Goal: Navigation & Orientation: Find specific page/section

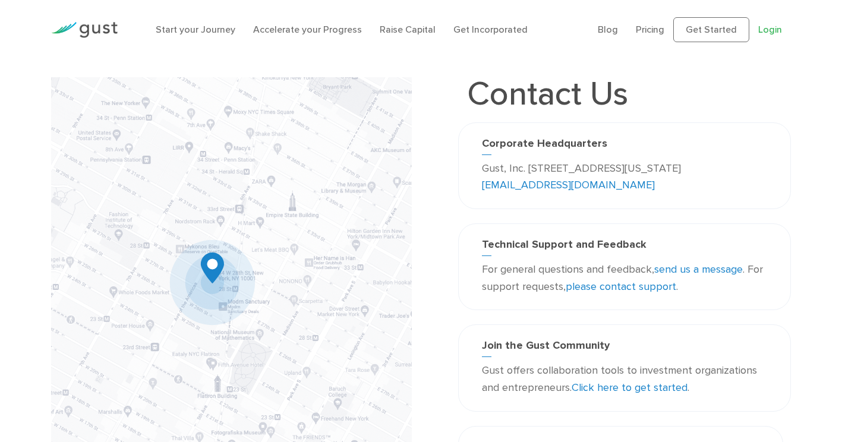
click at [767, 33] on link "Login" at bounding box center [770, 29] width 24 height 11
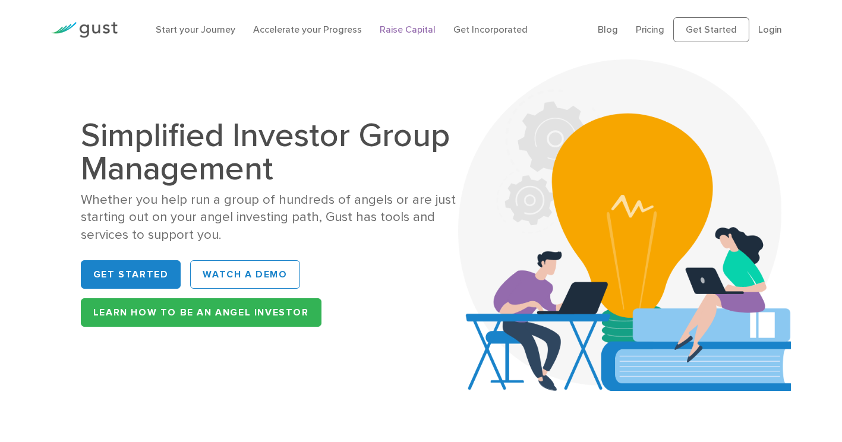
click at [406, 31] on link "Raise Capital" at bounding box center [408, 29] width 56 height 11
click at [610, 31] on link "Blog" at bounding box center [608, 29] width 20 height 11
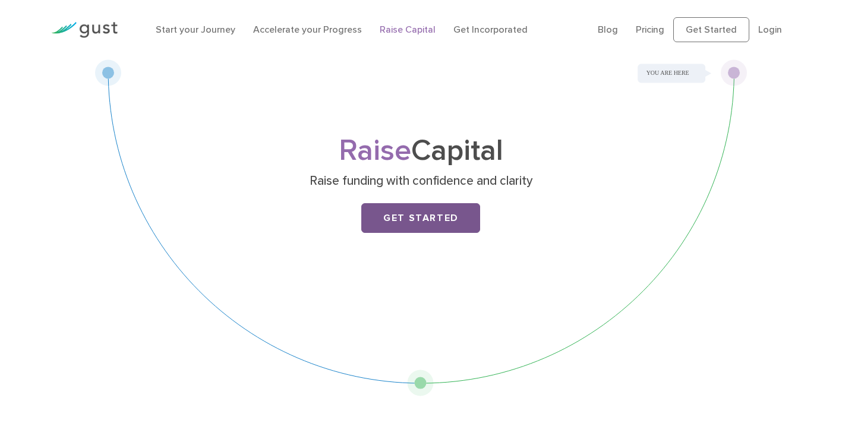
click at [397, 211] on link "Get Started" at bounding box center [420, 218] width 119 height 30
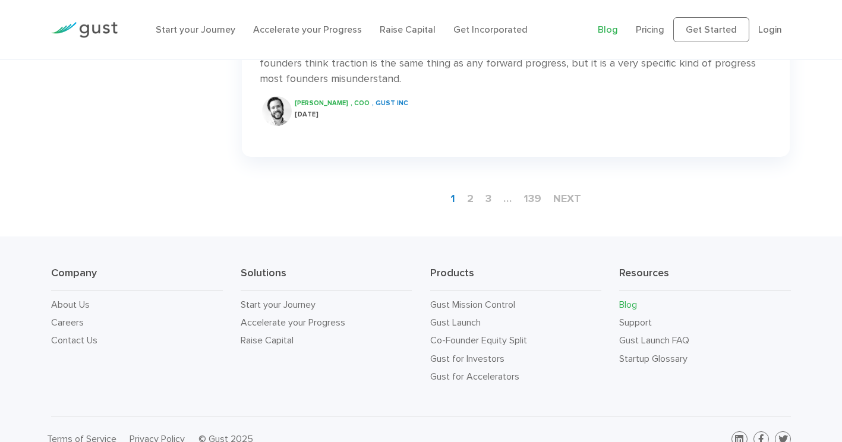
scroll to position [1840, 0]
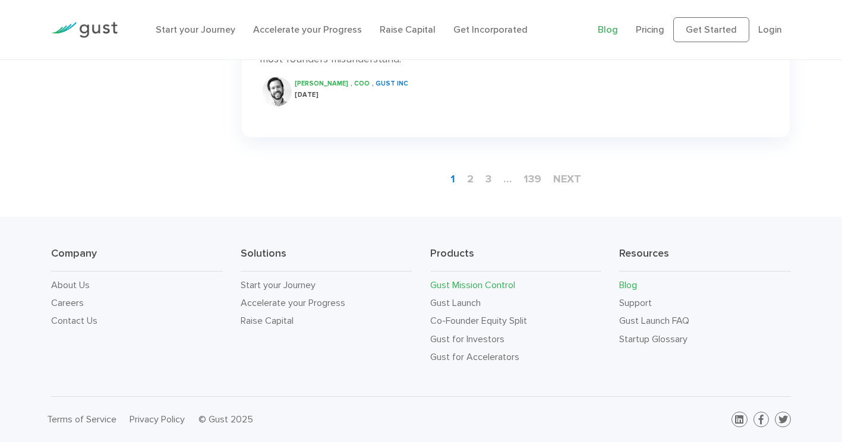
click at [462, 288] on link "Gust Mission Control" at bounding box center [472, 284] width 85 height 11
